Goal: Transaction & Acquisition: Purchase product/service

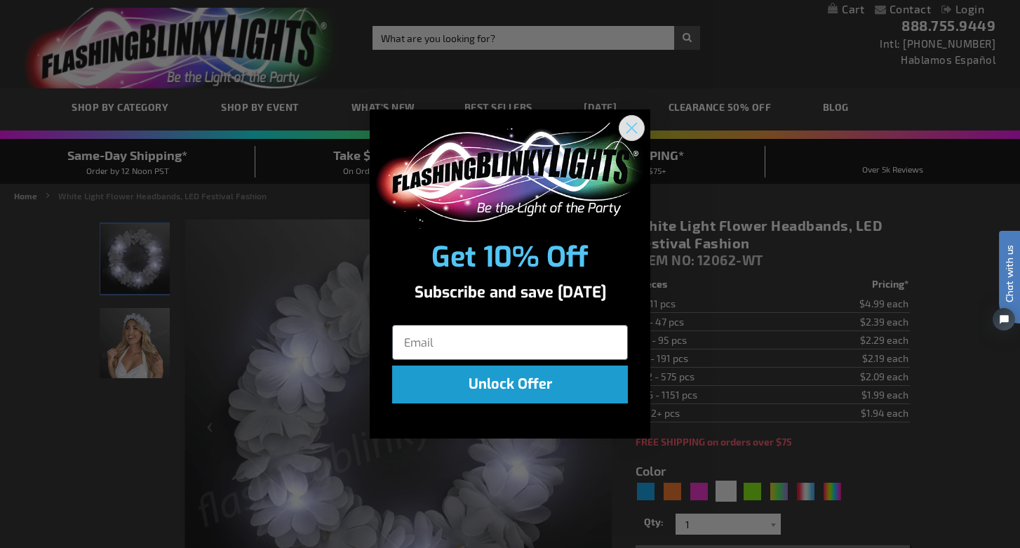
click at [638, 131] on circle "Close dialog" at bounding box center [631, 127] width 23 height 23
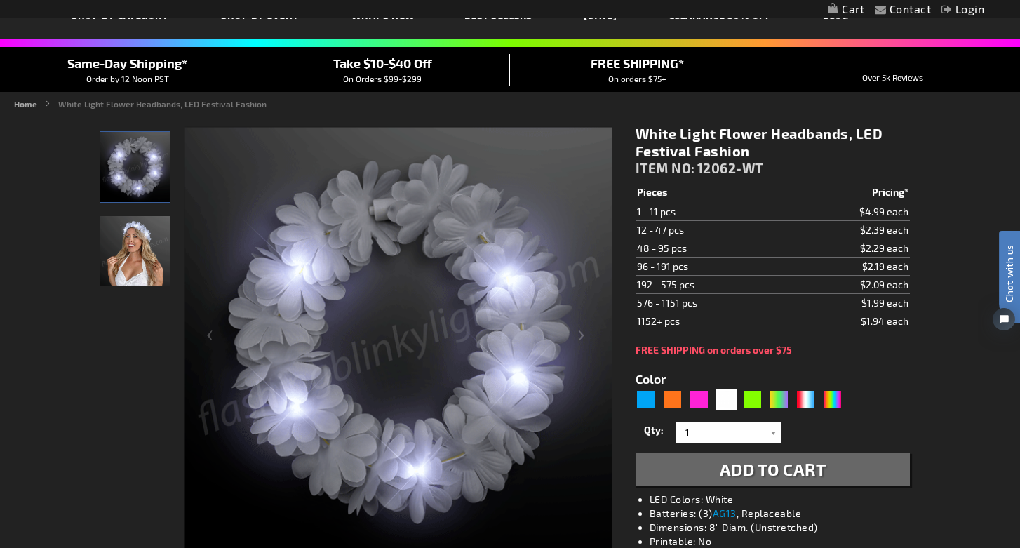
scroll to position [100, 0]
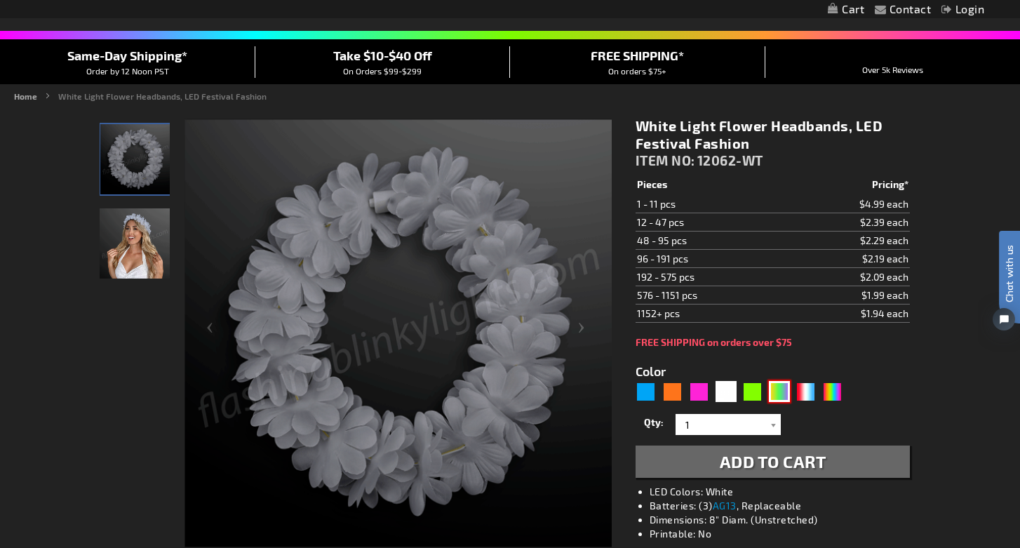
click at [778, 387] on div "PGG" at bounding box center [779, 391] width 21 height 21
type input "5638"
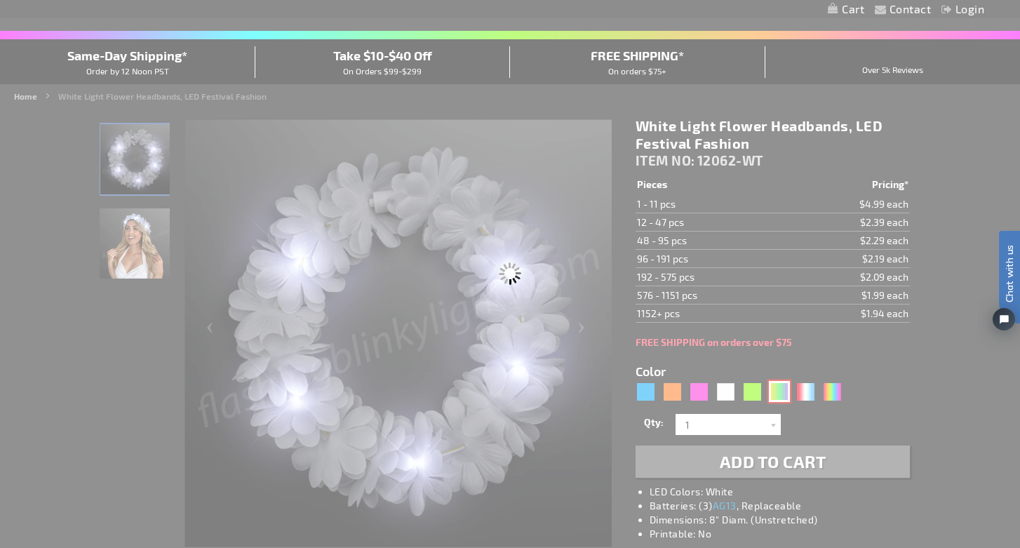
type input "12062-PGG"
type input "Customize - CLEARANCE: LED Mardi Gras Value Flower Crown - All Sales Final! - I…"
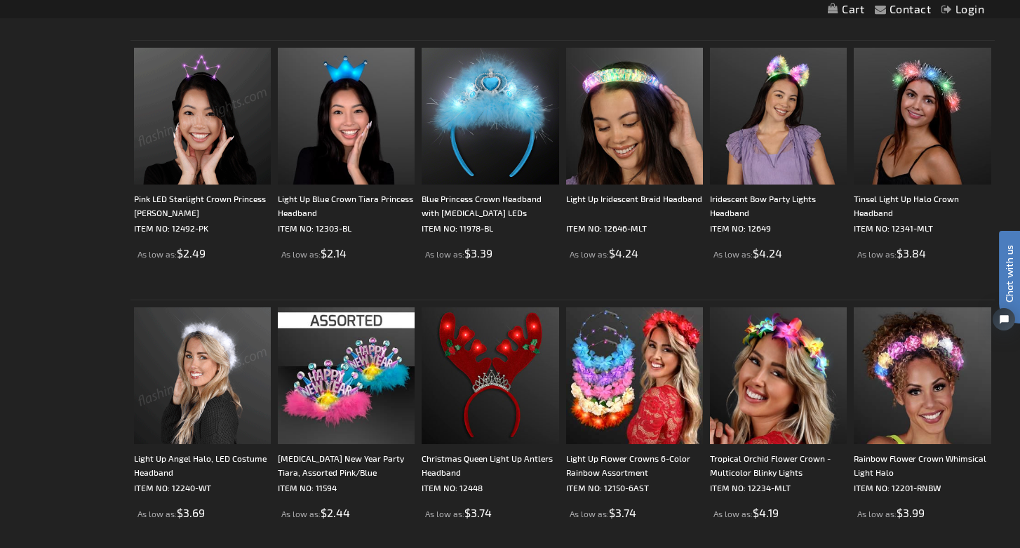
scroll to position [511, 0]
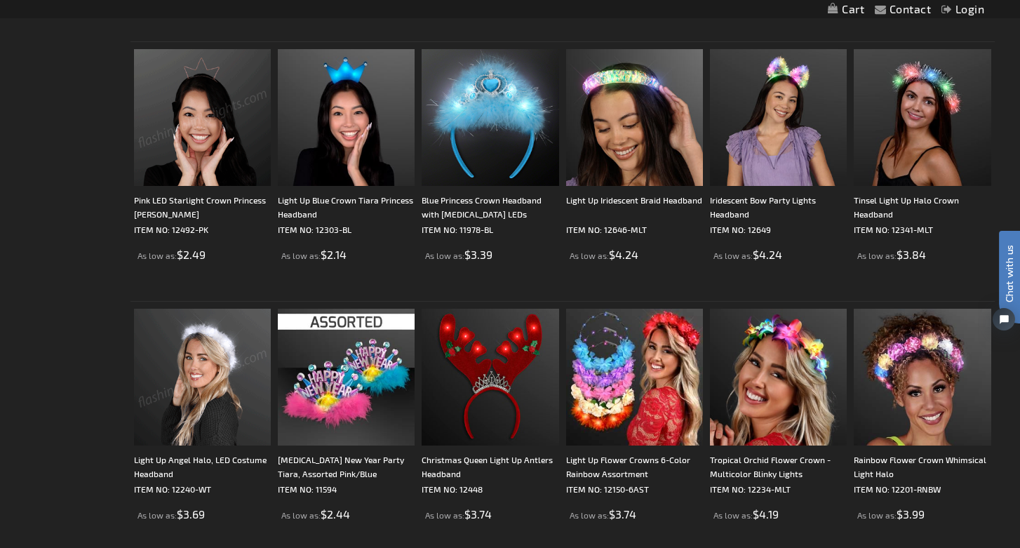
click at [187, 341] on img at bounding box center [202, 377] width 137 height 137
